Goal: Find specific page/section: Find specific page/section

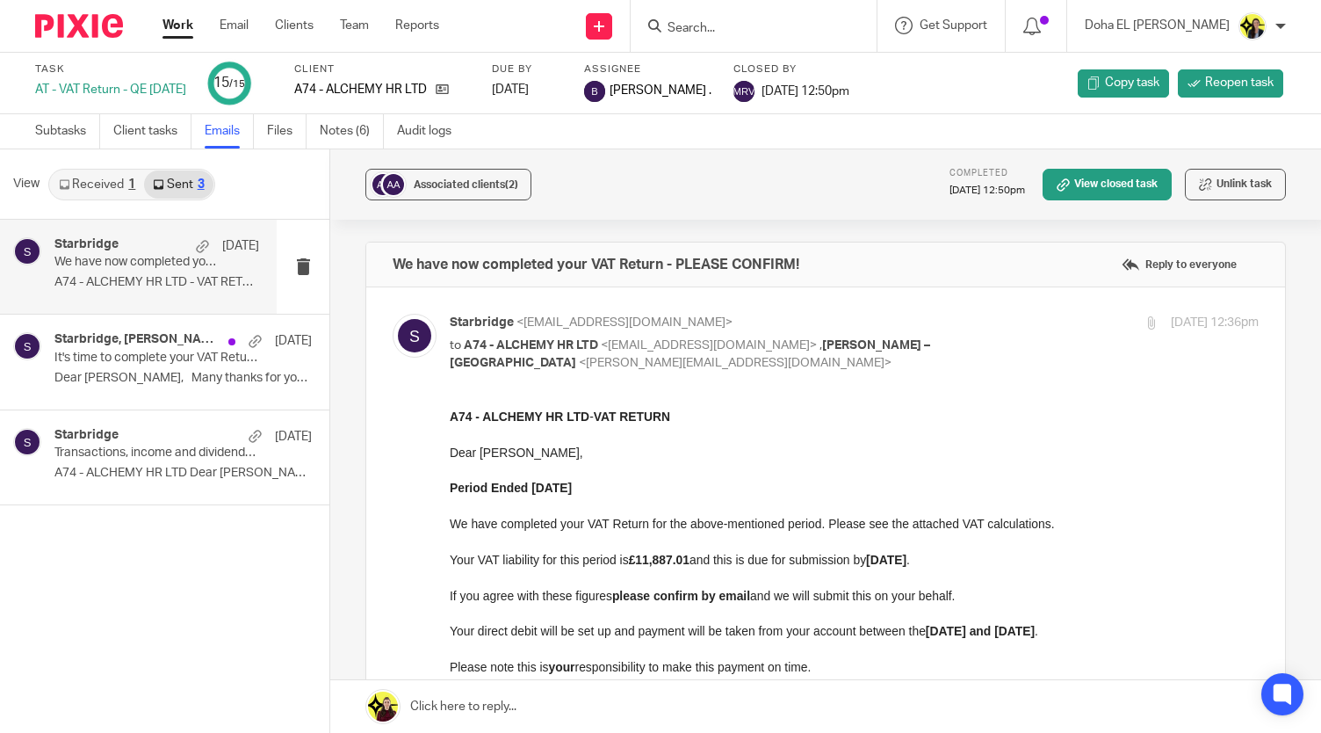
scroll to position [239, 0]
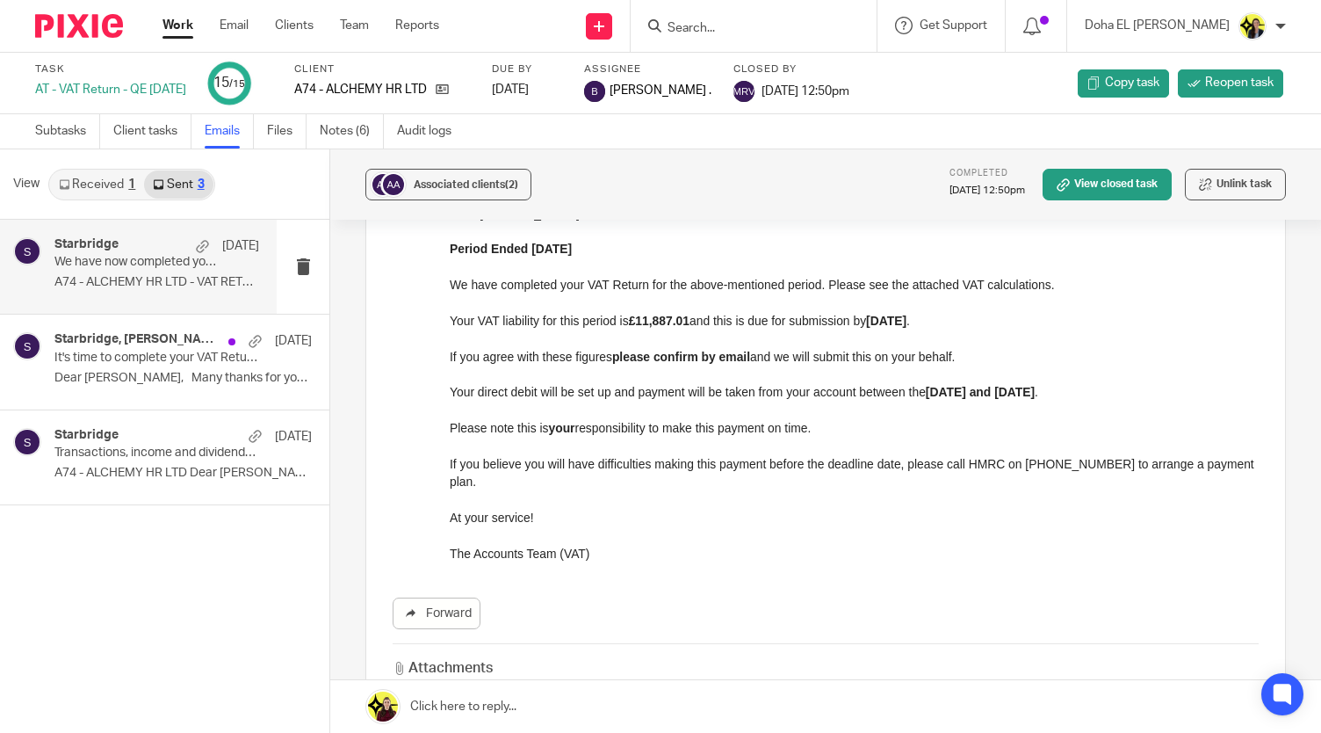
click at [752, 31] on input "Search" at bounding box center [745, 29] width 158 height 16
type input "h6"
click at [805, 77] on link at bounding box center [811, 75] width 297 height 40
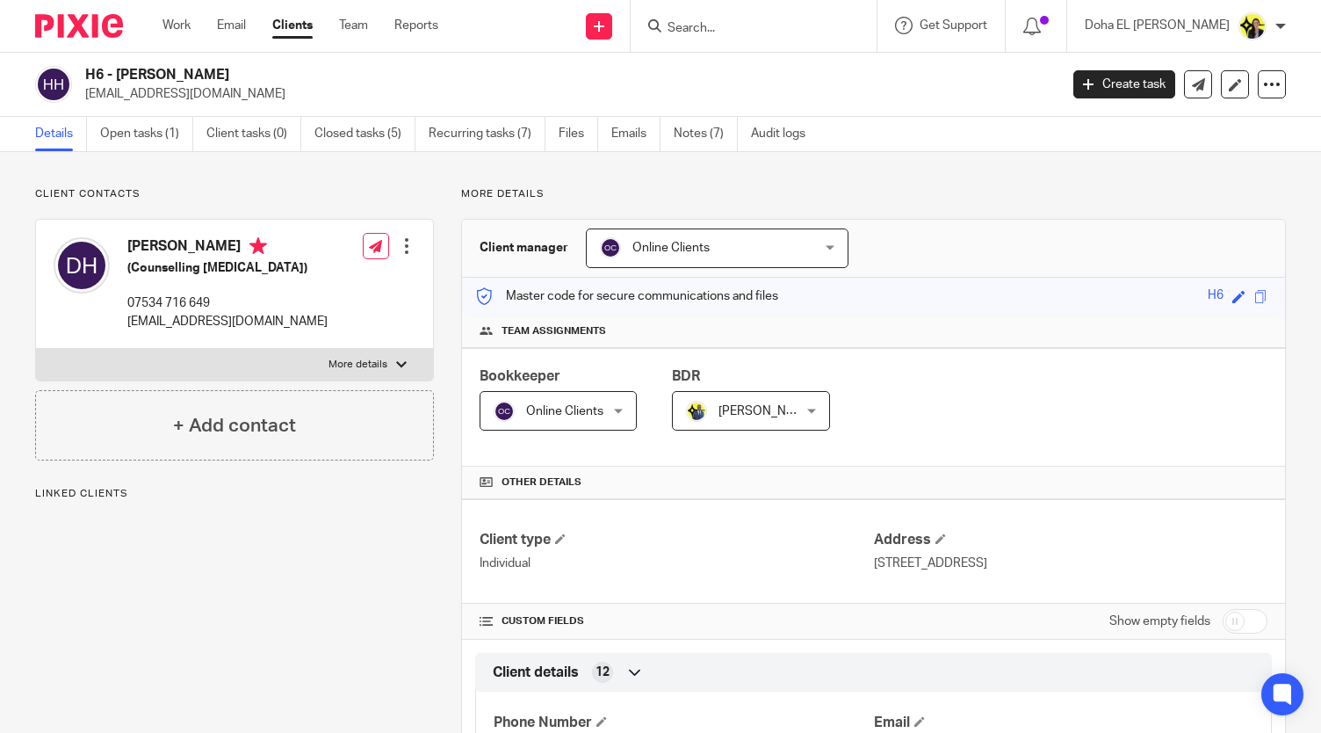
click at [151, 139] on link "Open tasks (1)" at bounding box center [146, 134] width 93 height 34
